Goal: Find specific page/section: Find specific page/section

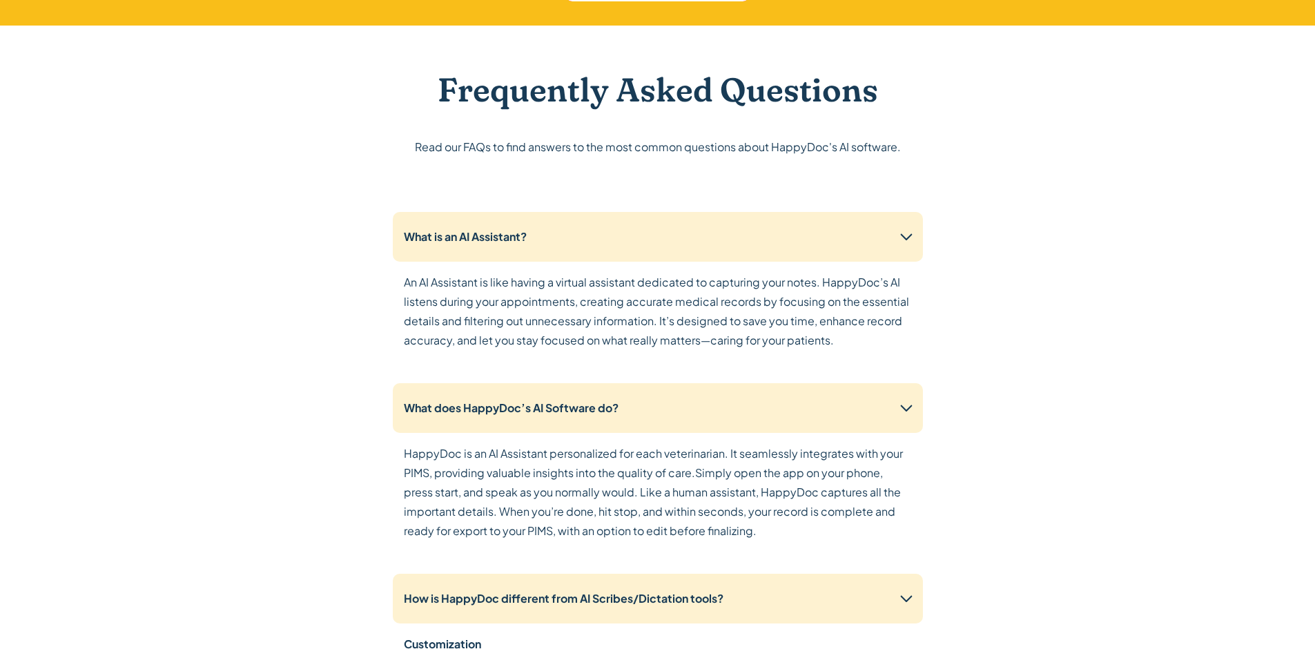
scroll to position [3451, 0]
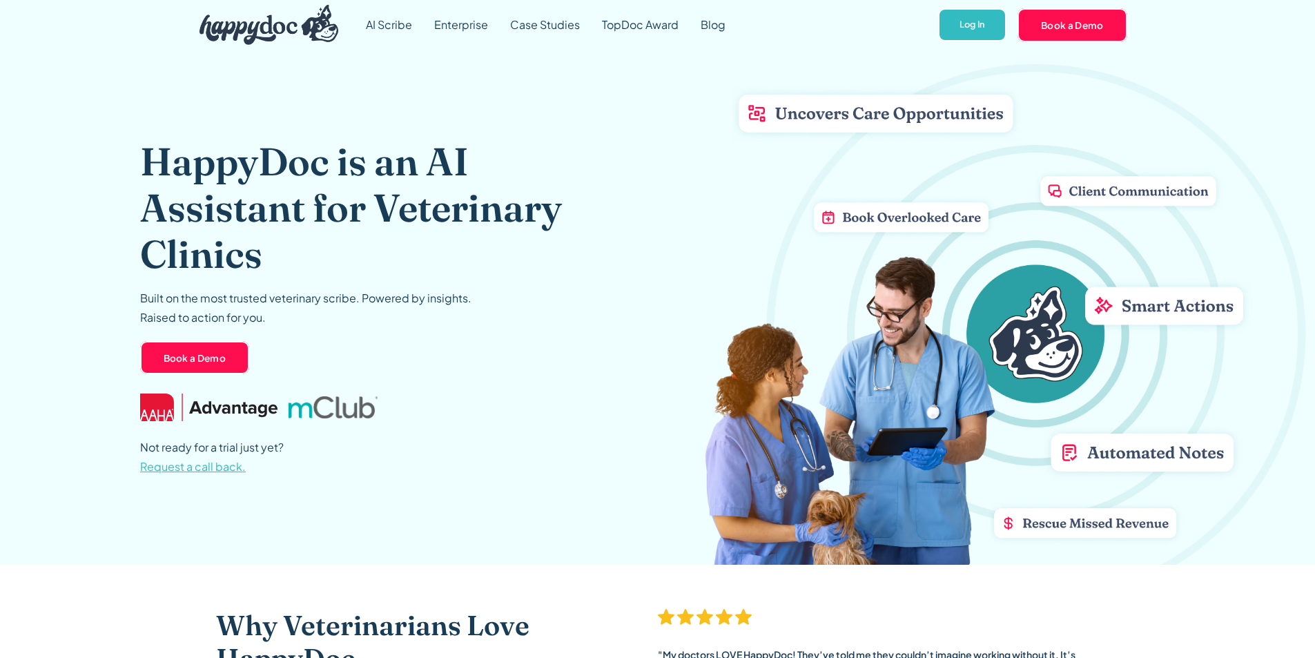
click at [186, 467] on span "Request a call back." at bounding box center [193, 466] width 106 height 14
